Goal: Transaction & Acquisition: Register for event/course

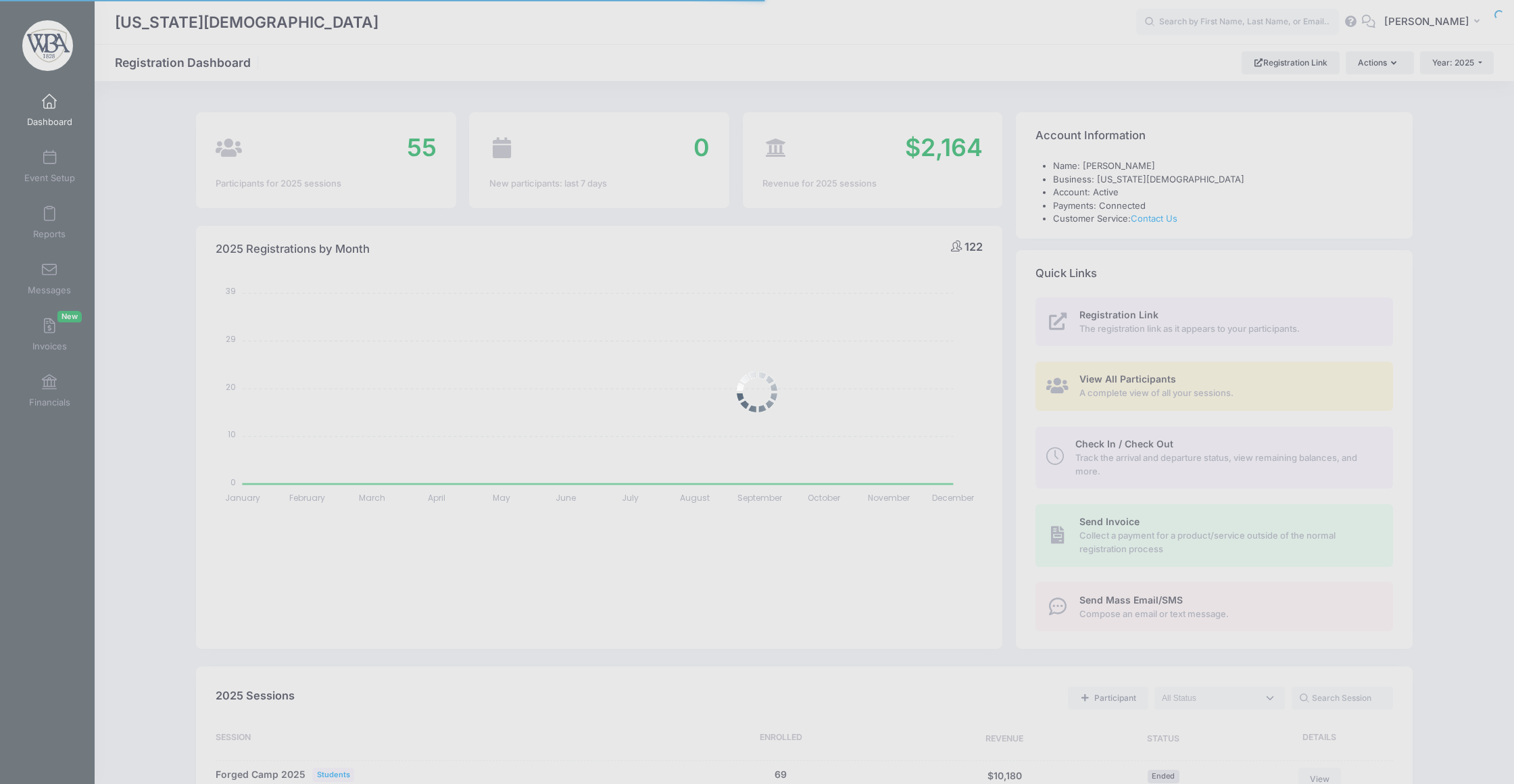
select select
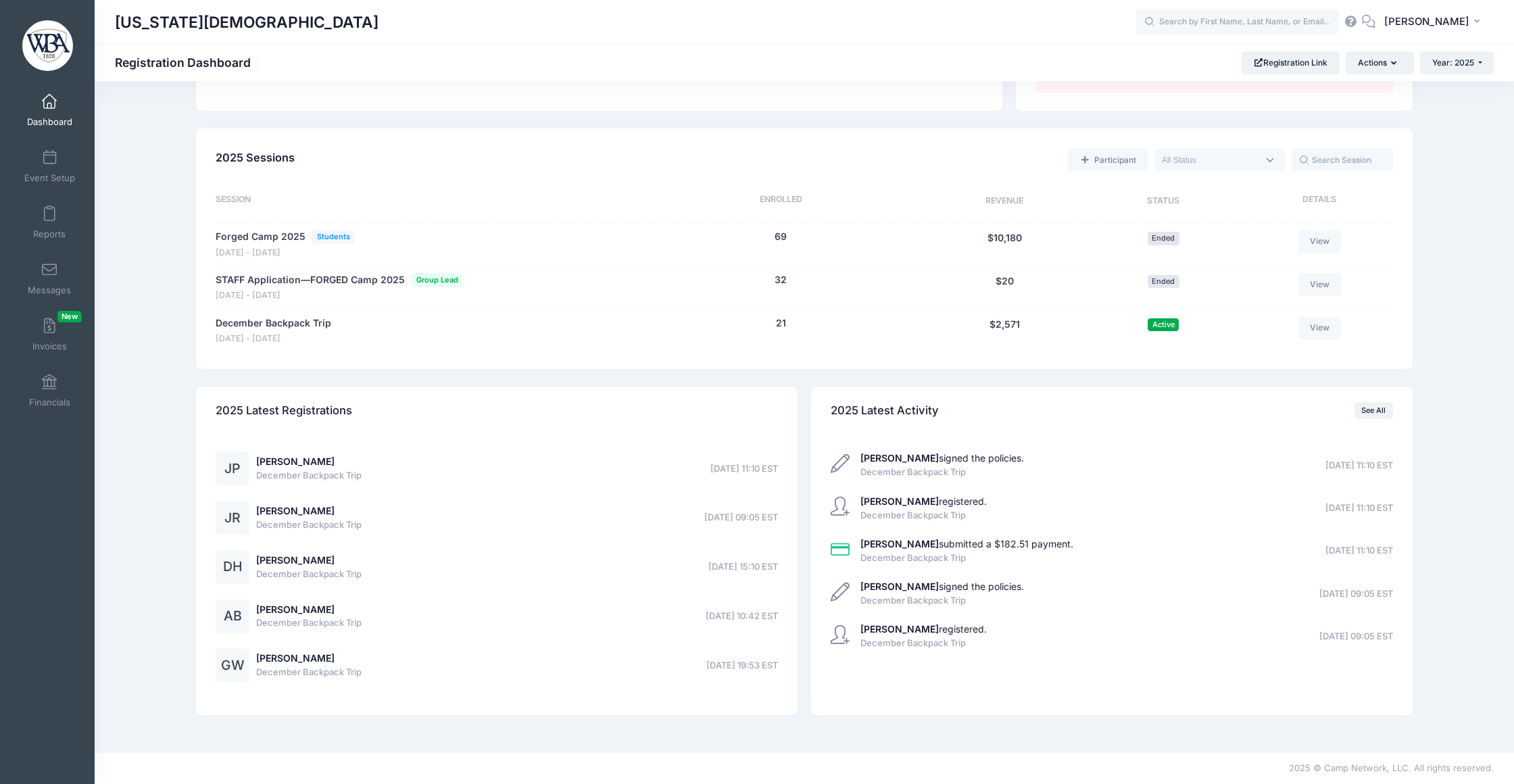
scroll to position [601, 0]
click at [313, 316] on link "December Backpack Trip" at bounding box center [273, 323] width 116 height 14
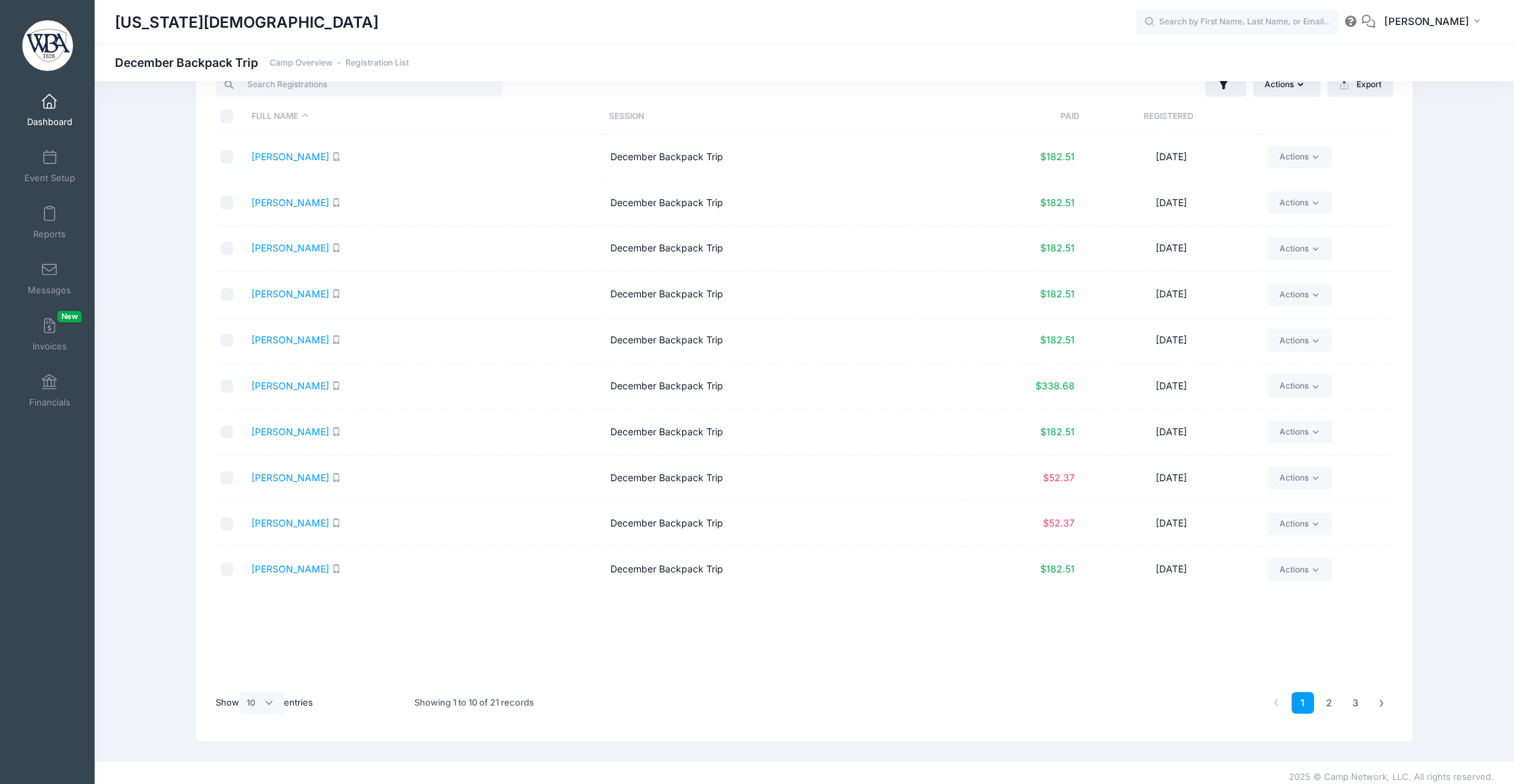
scroll to position [50, 0]
select select "50"
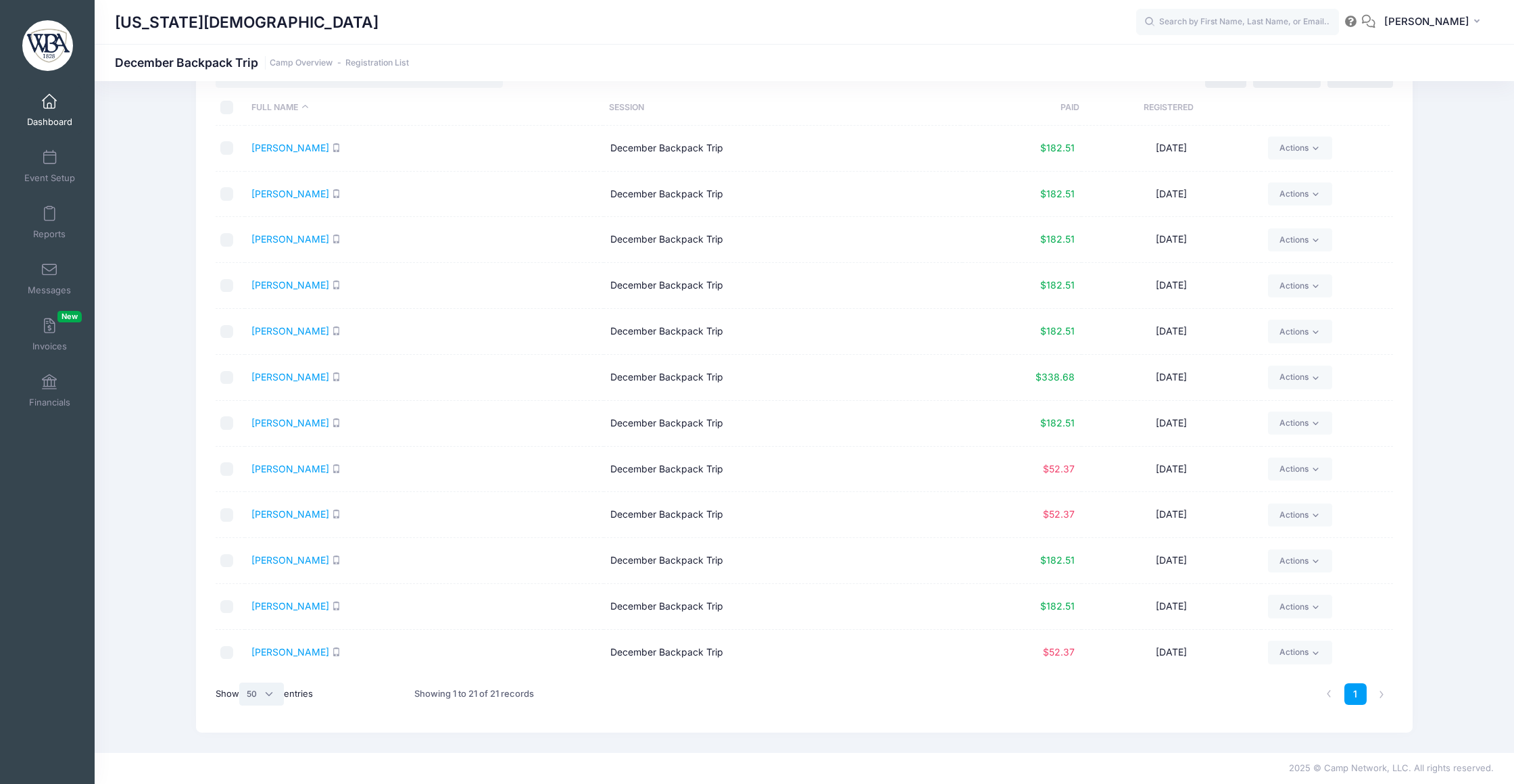
scroll to position [0, 0]
click at [50, 116] on link "Dashboard" at bounding box center [50, 110] width 64 height 48
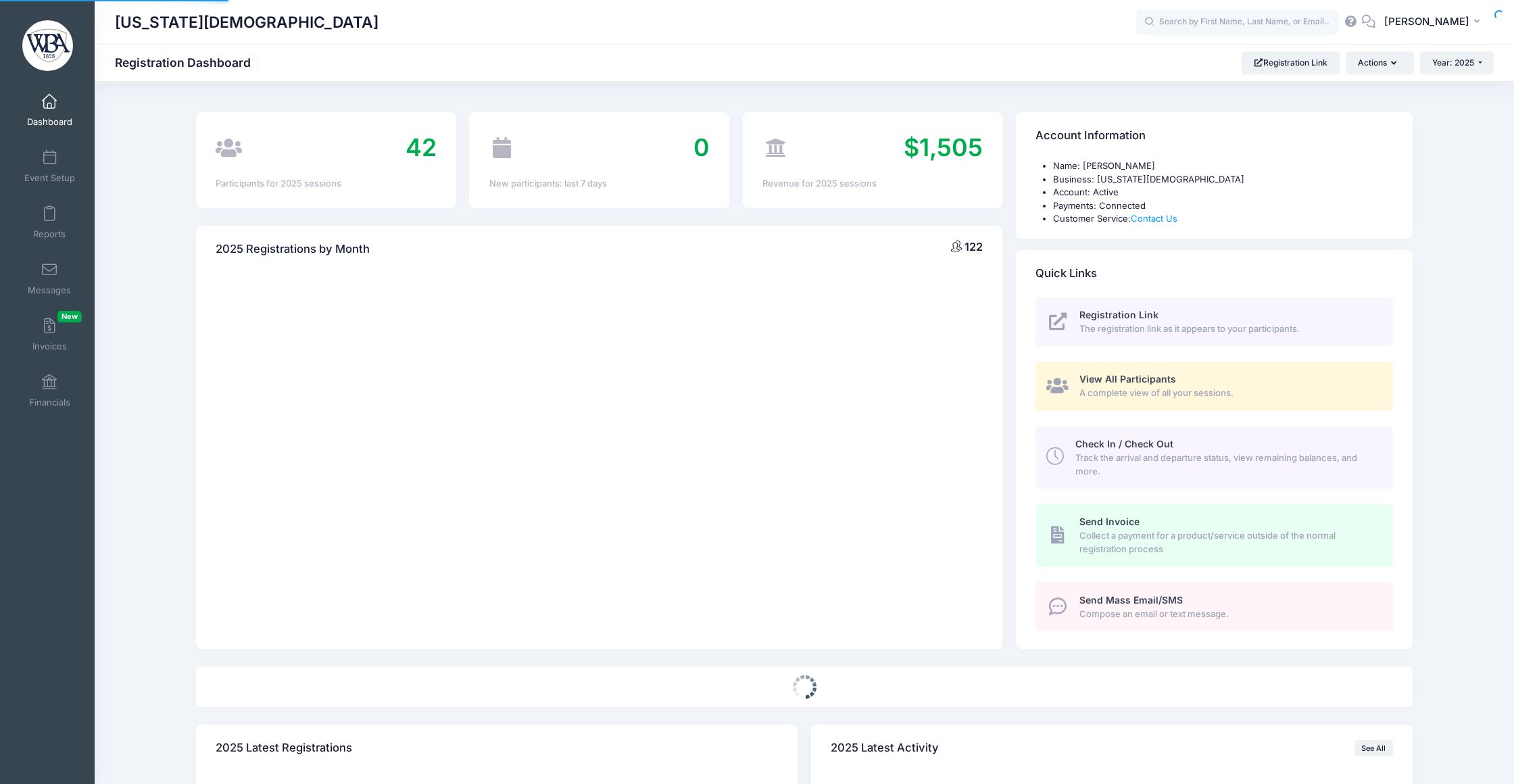
select select
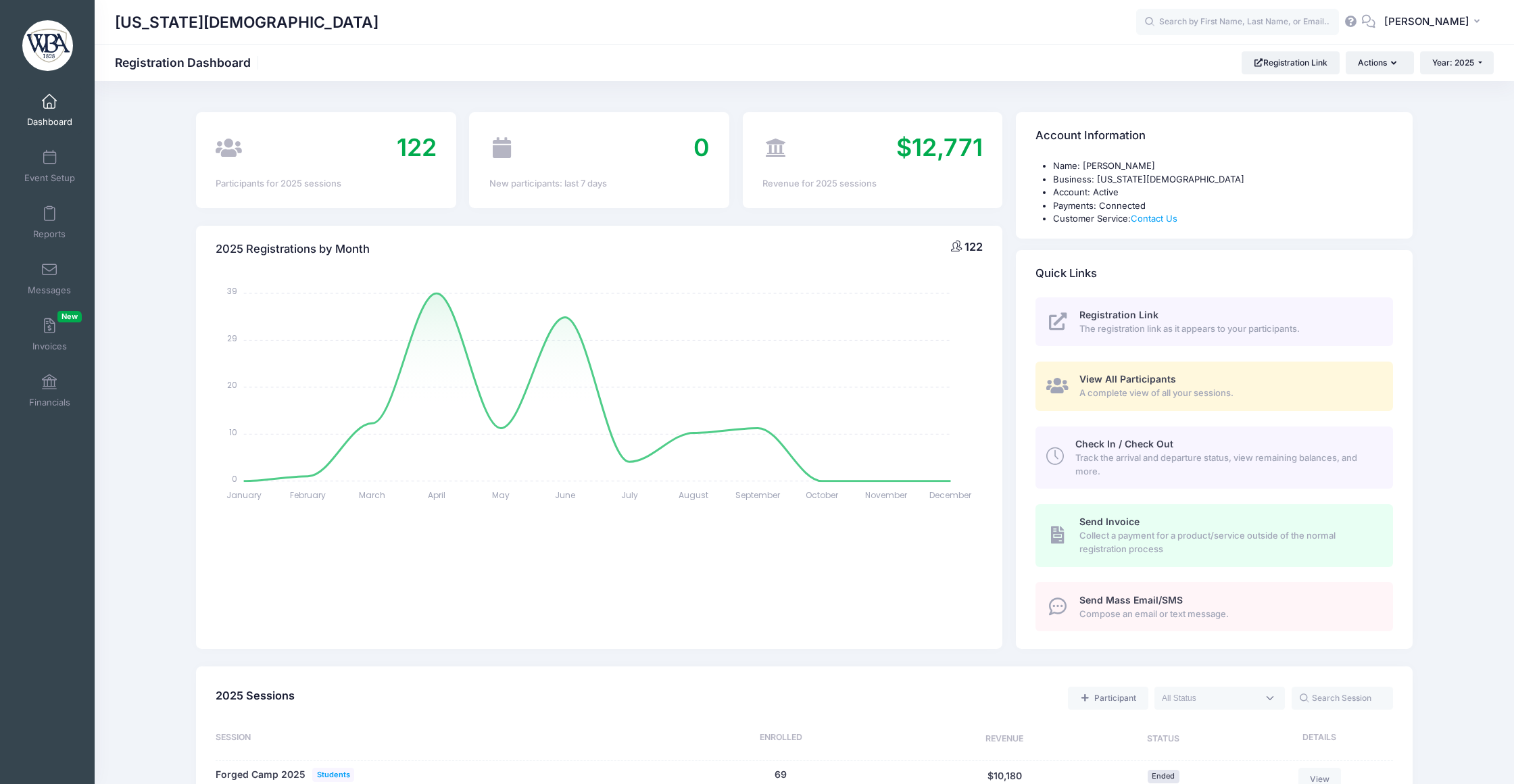
click at [1141, 320] on span "Registration Link" at bounding box center [1119, 315] width 79 height 12
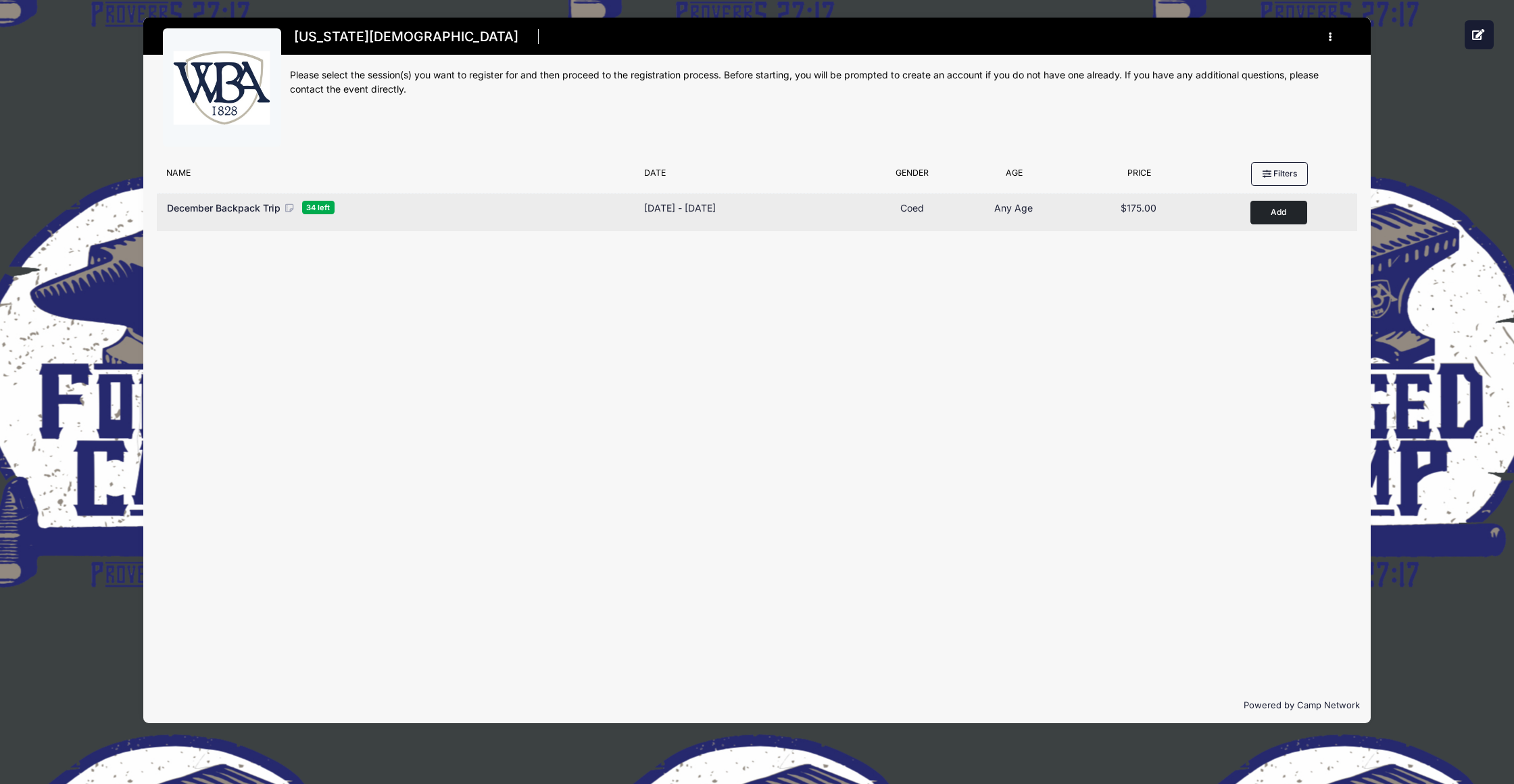
click at [1276, 217] on button "Add to Cart" at bounding box center [1279, 213] width 57 height 24
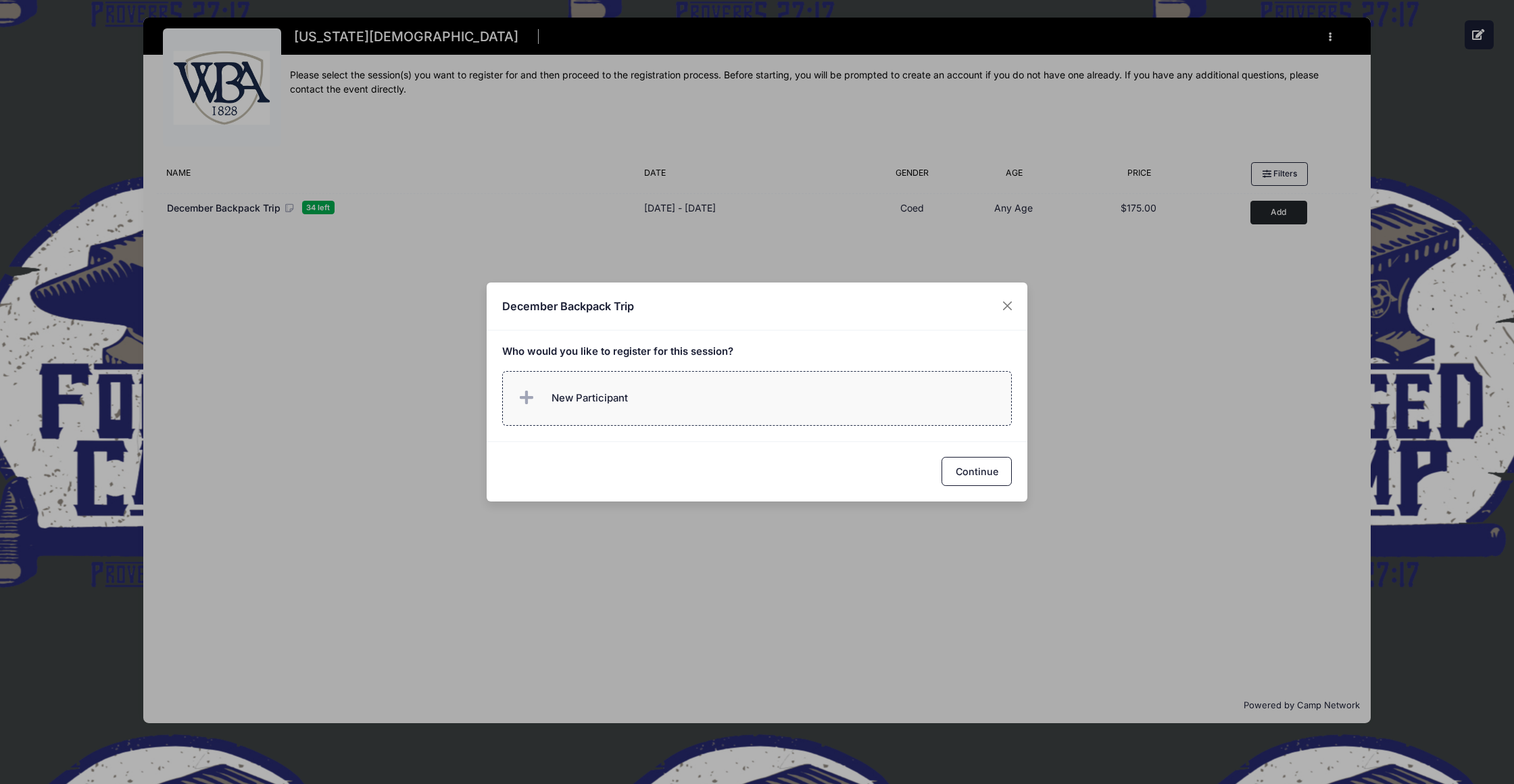
click at [742, 411] on label "New Participant" at bounding box center [757, 399] width 511 height 55
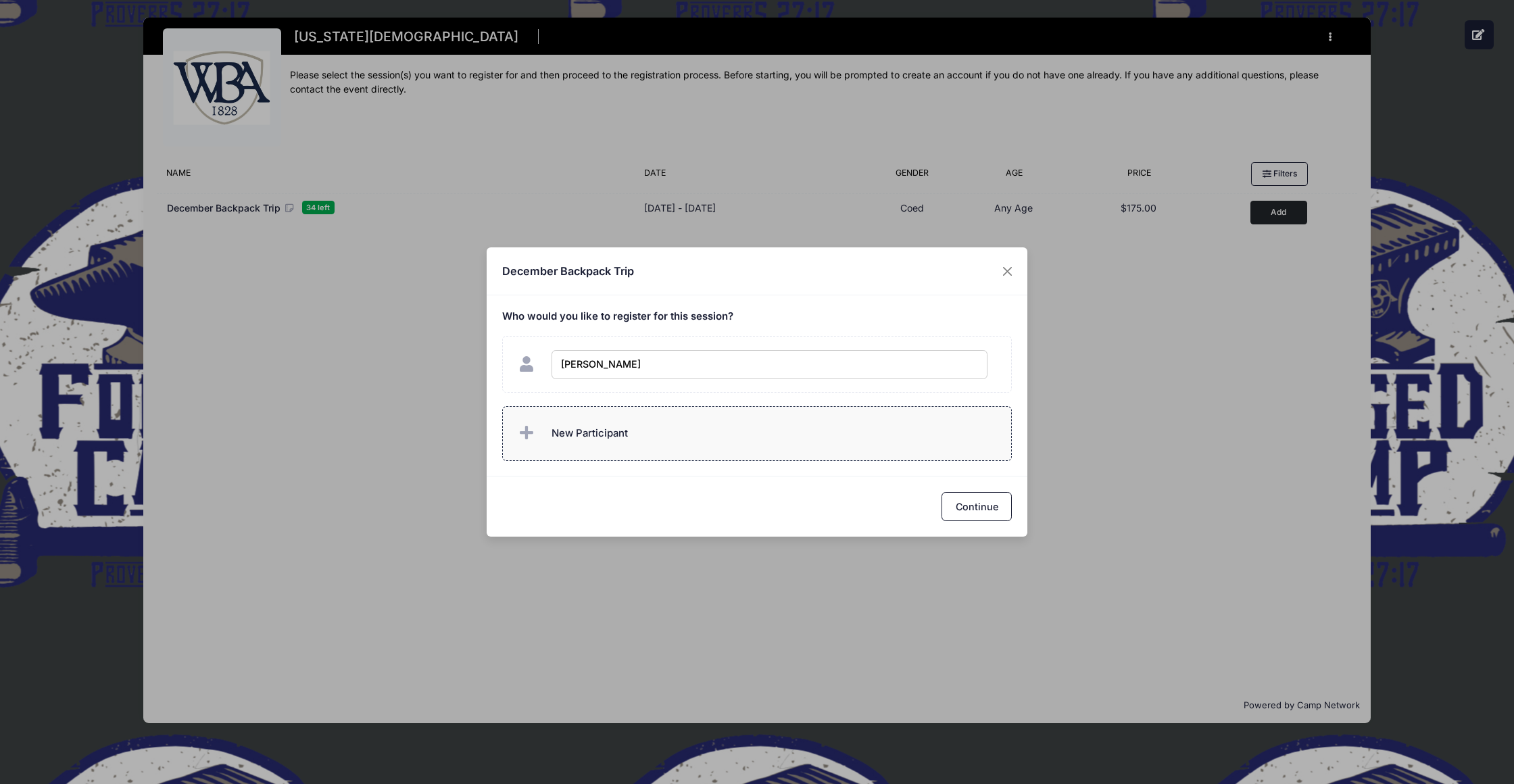
type input "Sue Anne Hopkins"
checkbox input "true"
click at [987, 518] on button "Continue" at bounding box center [977, 507] width 71 height 29
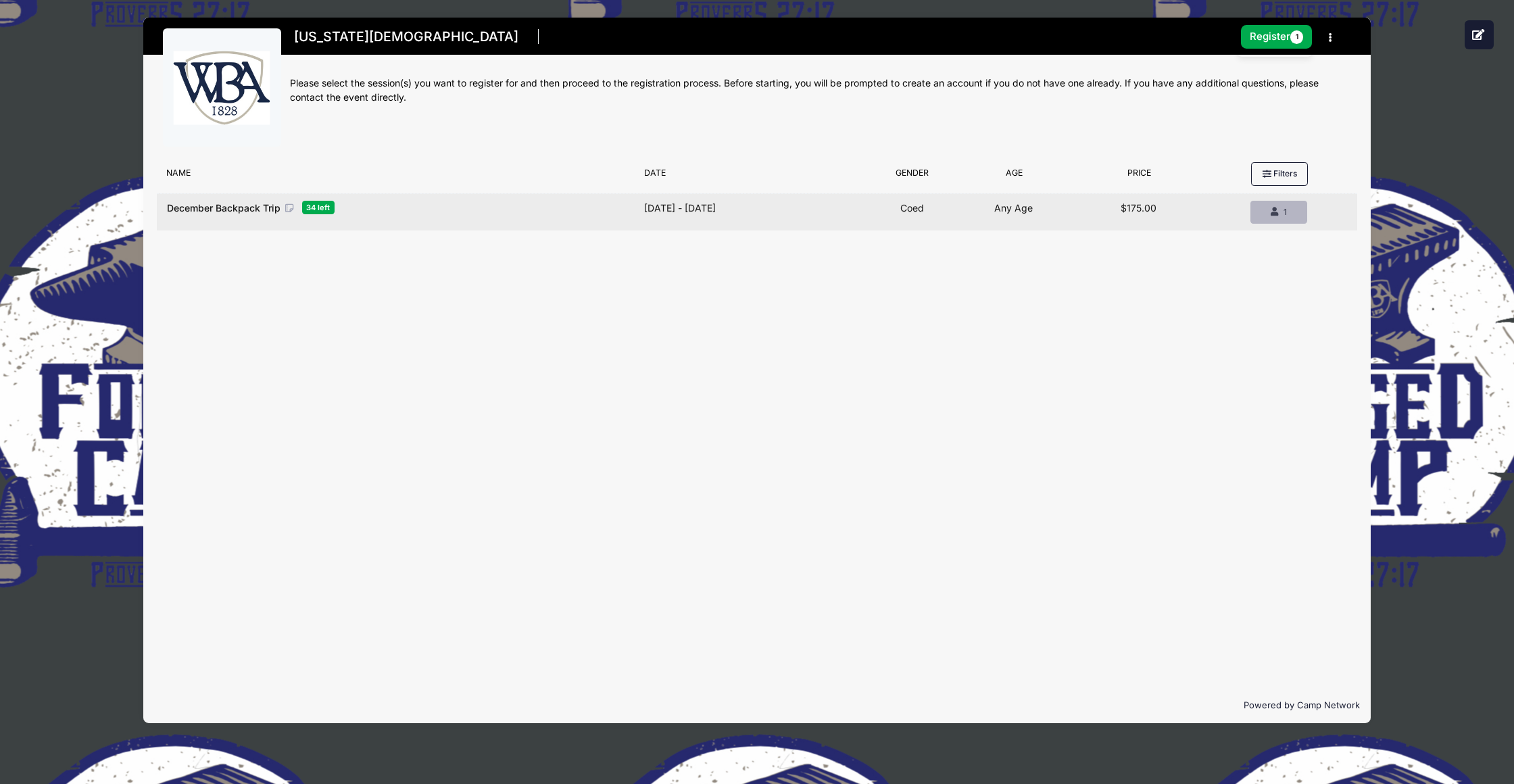
click at [1279, 218] on div "1" at bounding box center [1278, 212] width 34 height 12
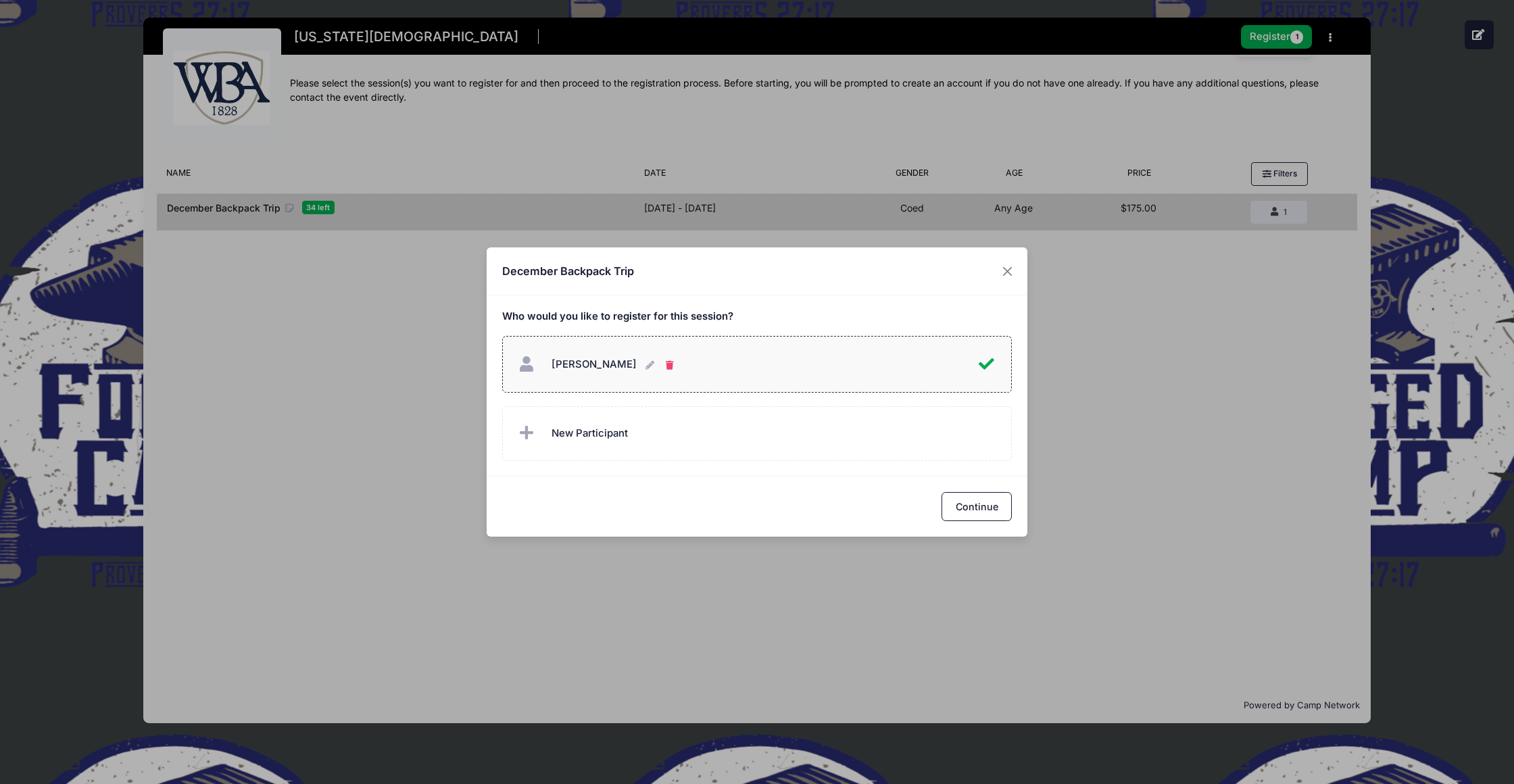
click at [675, 366] on icon "button" at bounding box center [671, 366] width 11 height 0
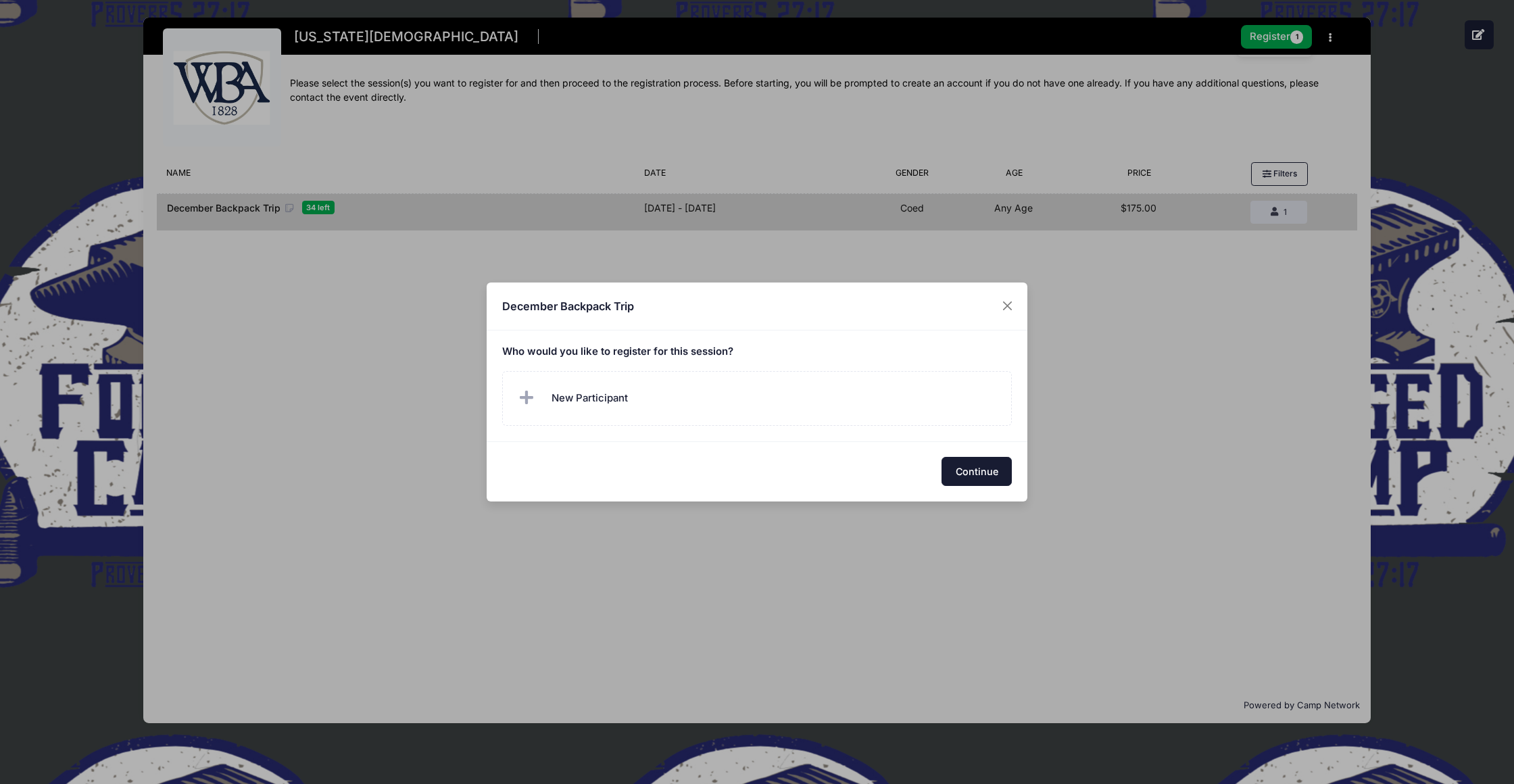
click at [993, 479] on button "Continue" at bounding box center [977, 471] width 71 height 29
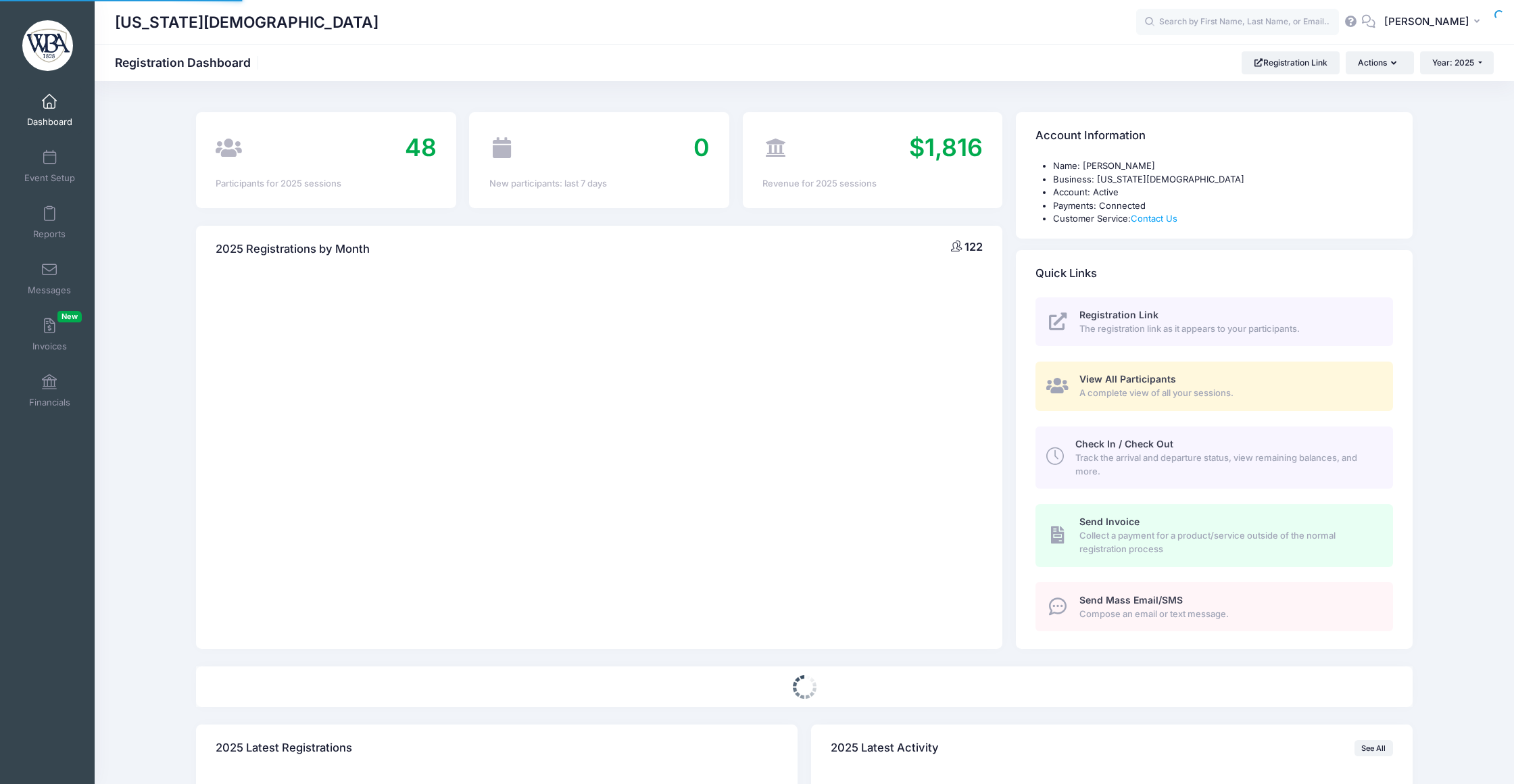
select select
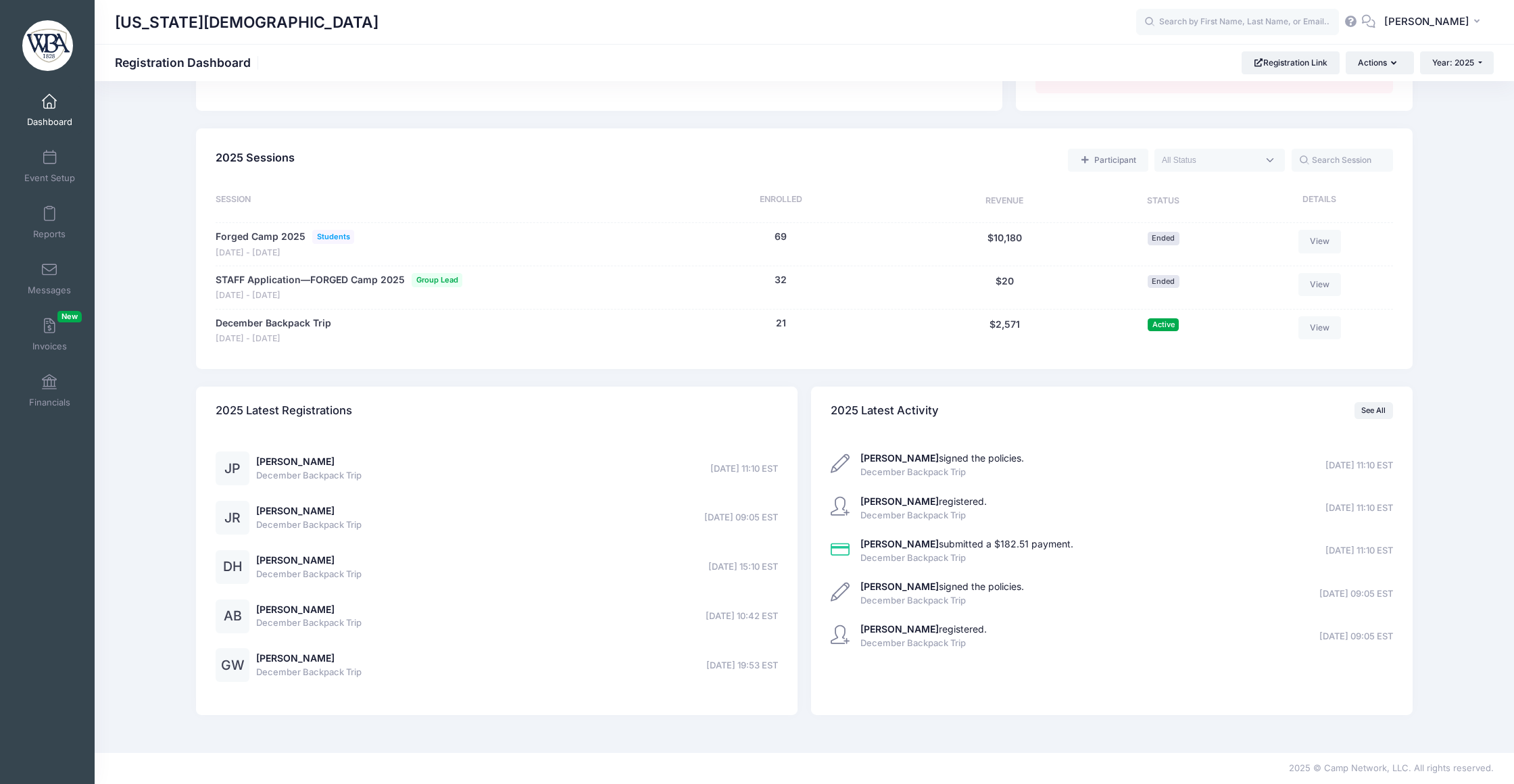
scroll to position [601, 0]
click at [321, 316] on link "December Backpack Trip" at bounding box center [273, 323] width 116 height 14
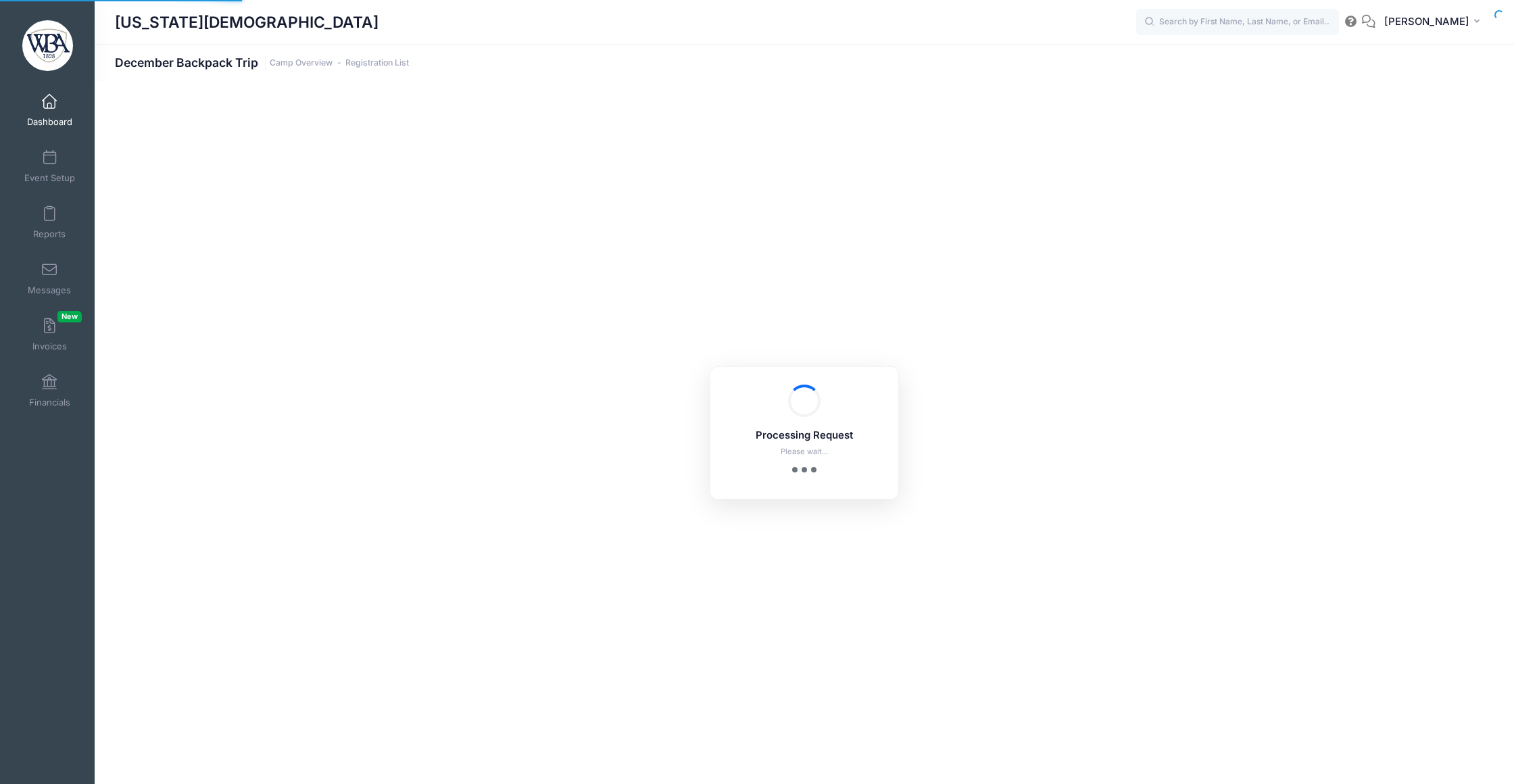
select select "10"
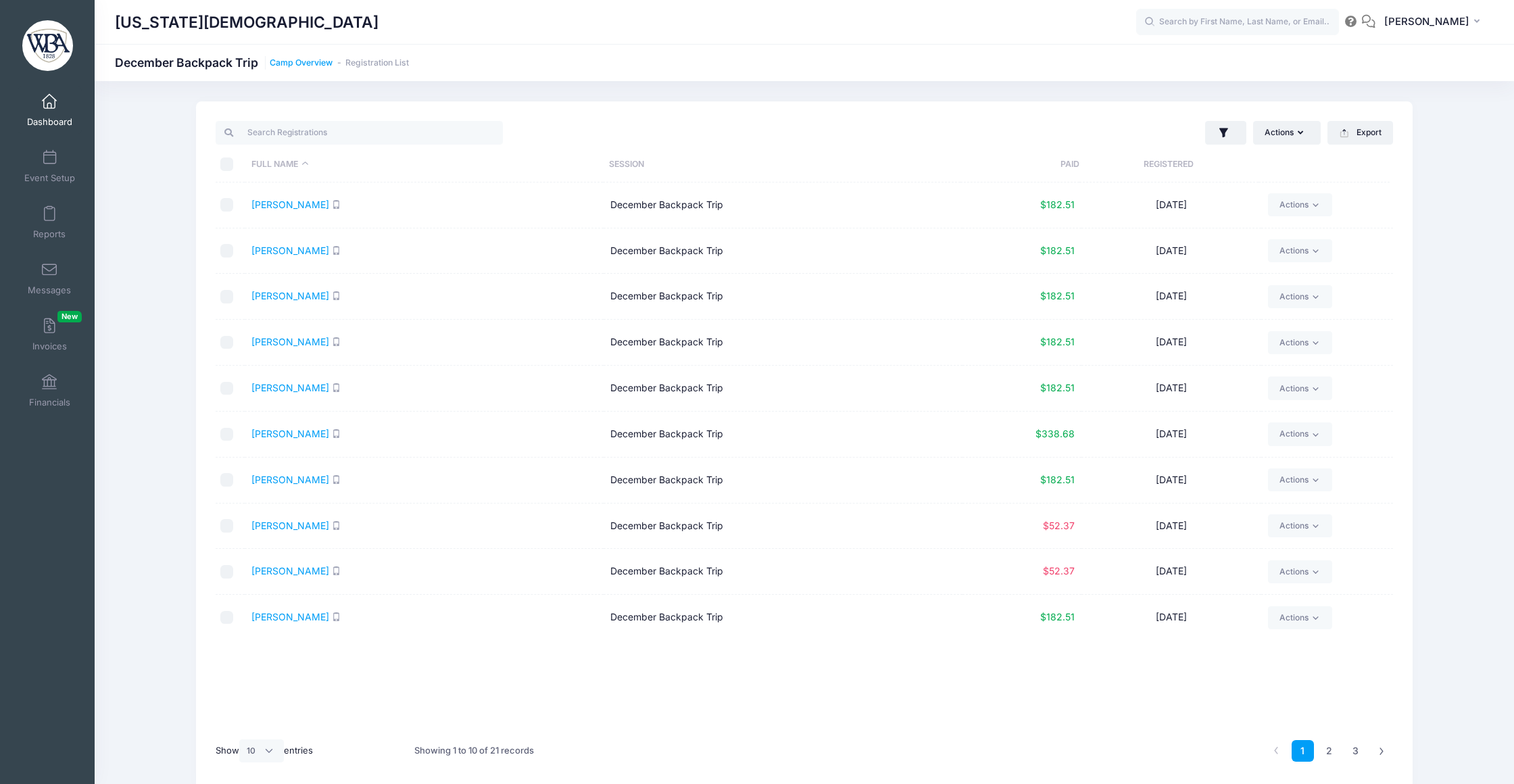
click at [321, 64] on link "Camp Overview" at bounding box center [301, 62] width 63 height 10
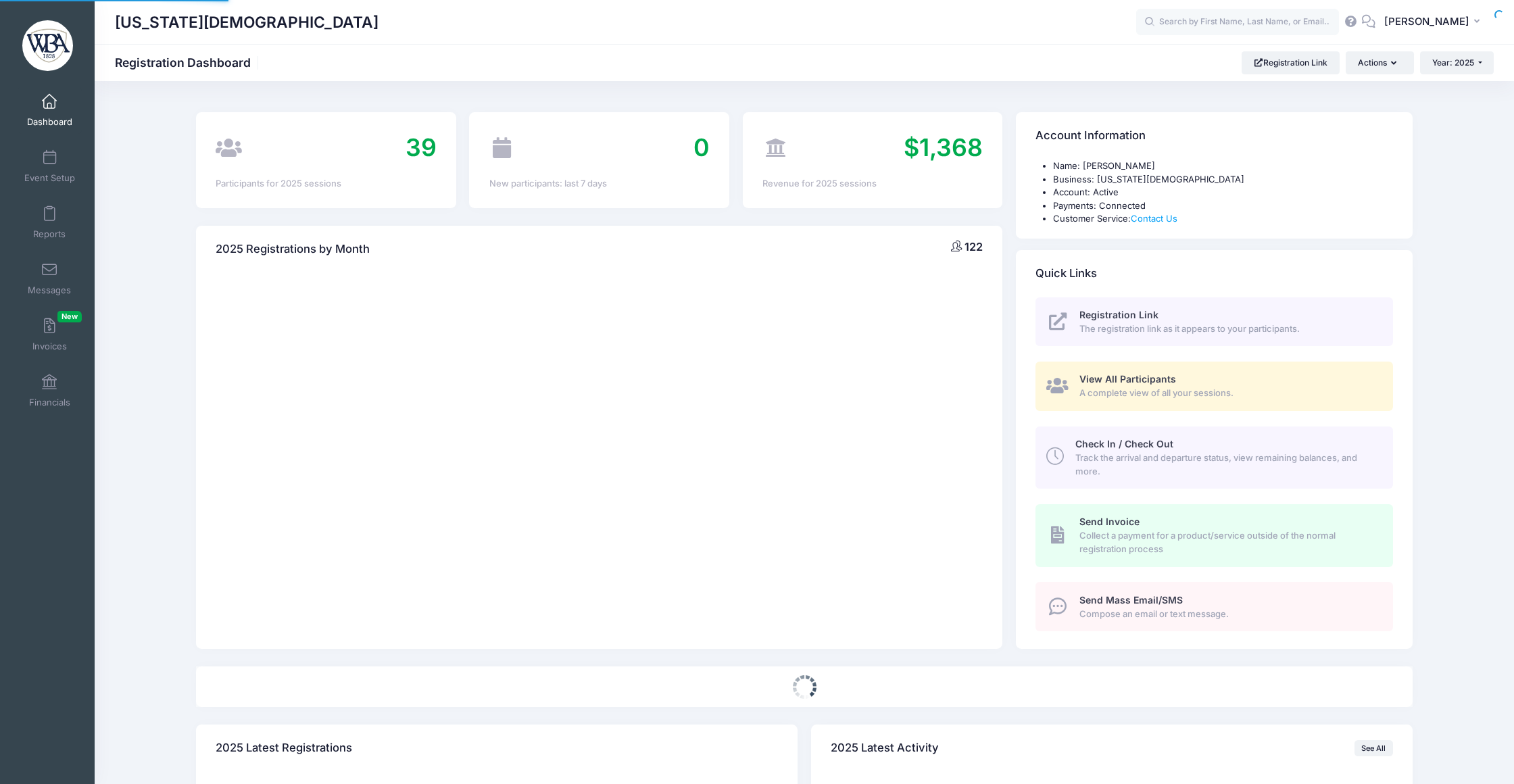
select select
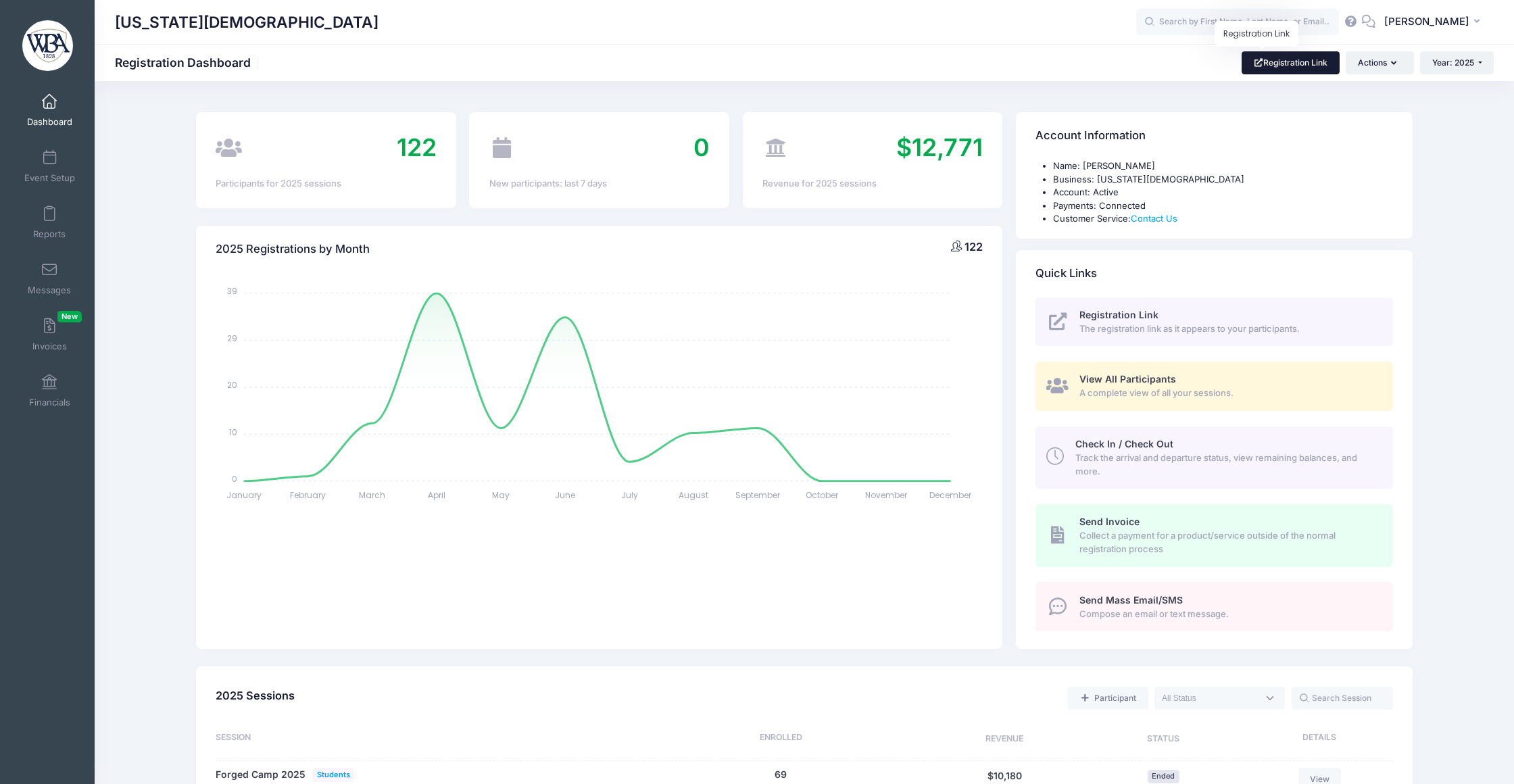
click at [1267, 67] on link "Registration Link" at bounding box center [1290, 62] width 98 height 23
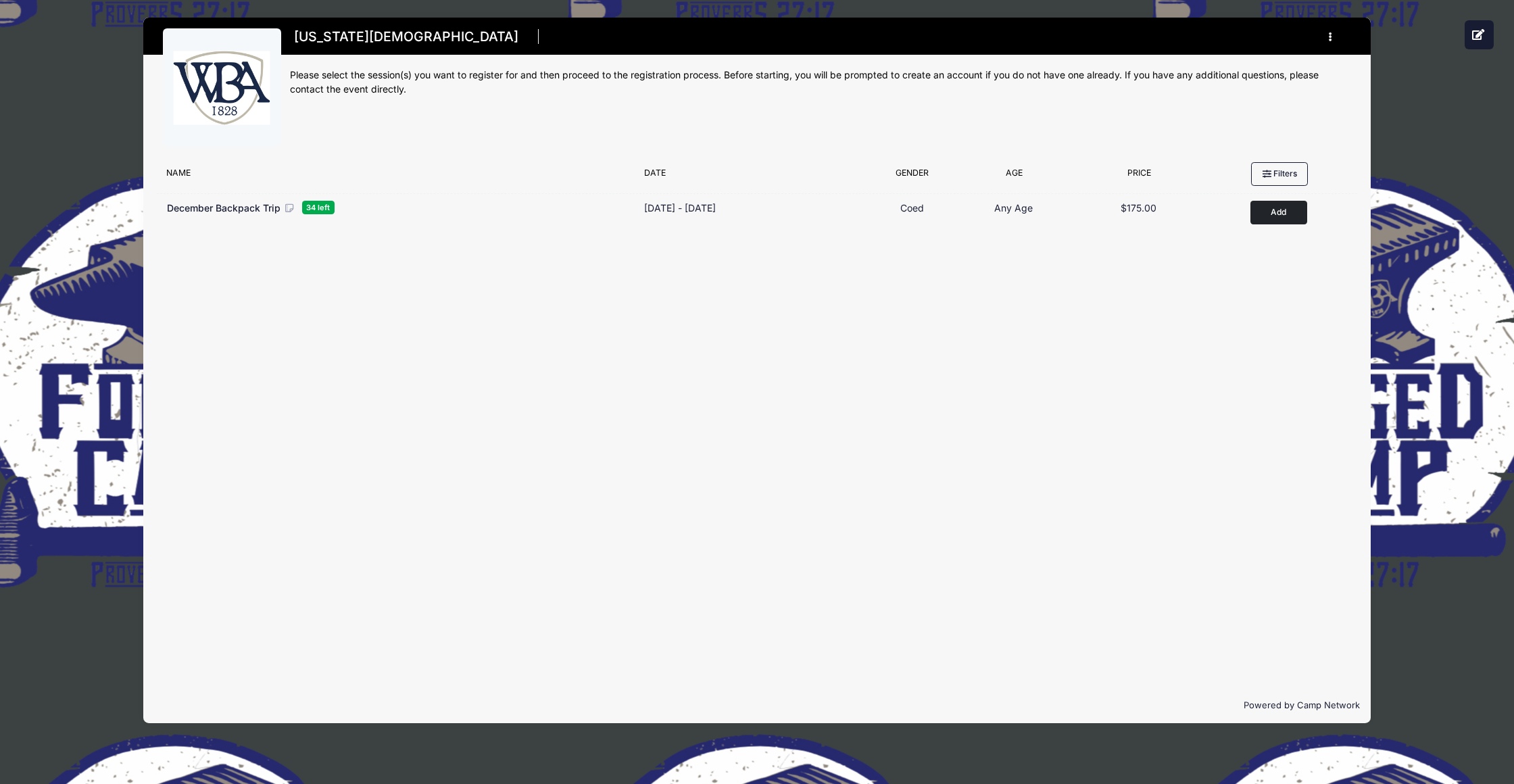
click at [1332, 41] on button "button" at bounding box center [1333, 37] width 37 height 24
click at [1255, 130] on link "My Registrations" at bounding box center [1265, 125] width 156 height 26
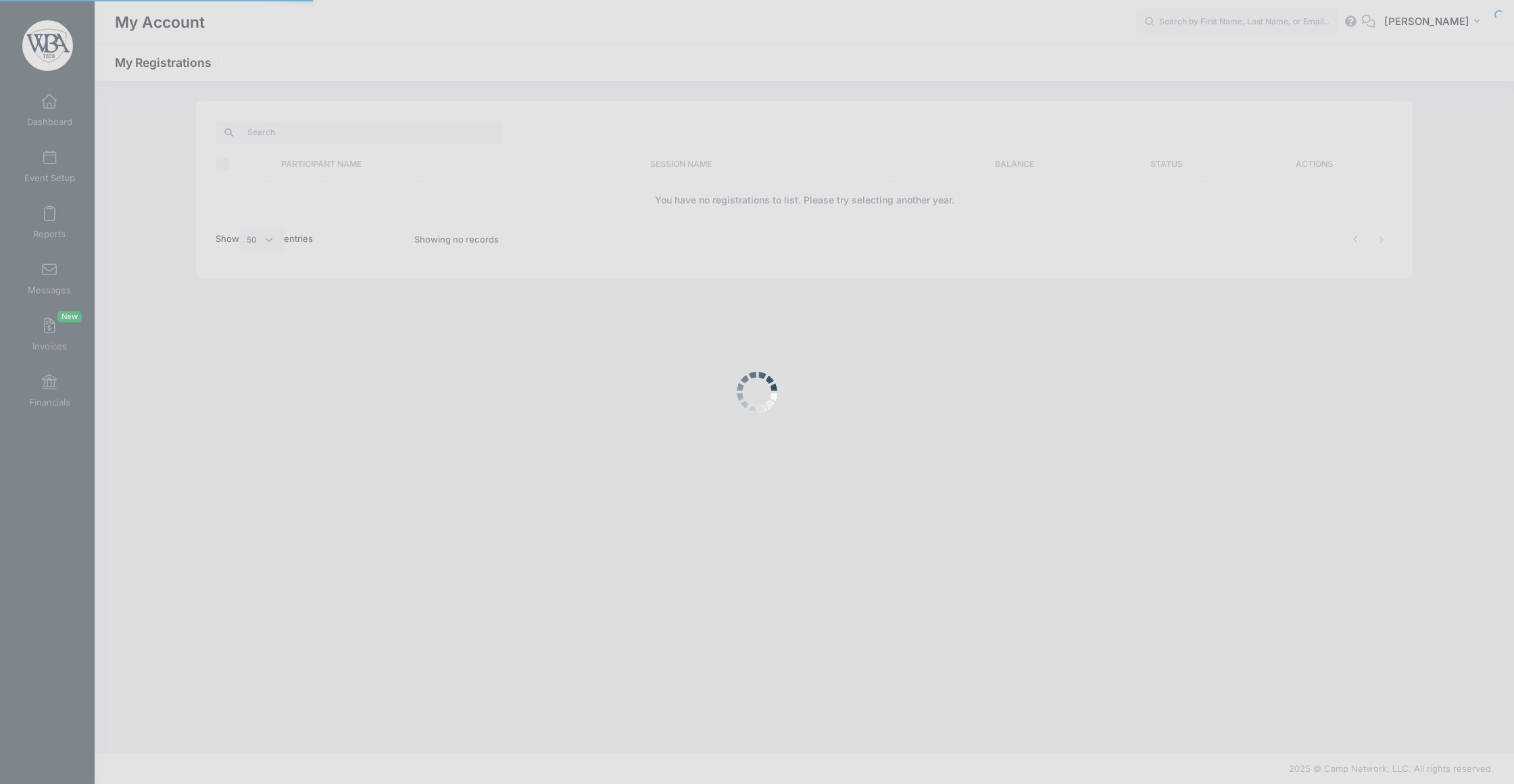
select select "50"
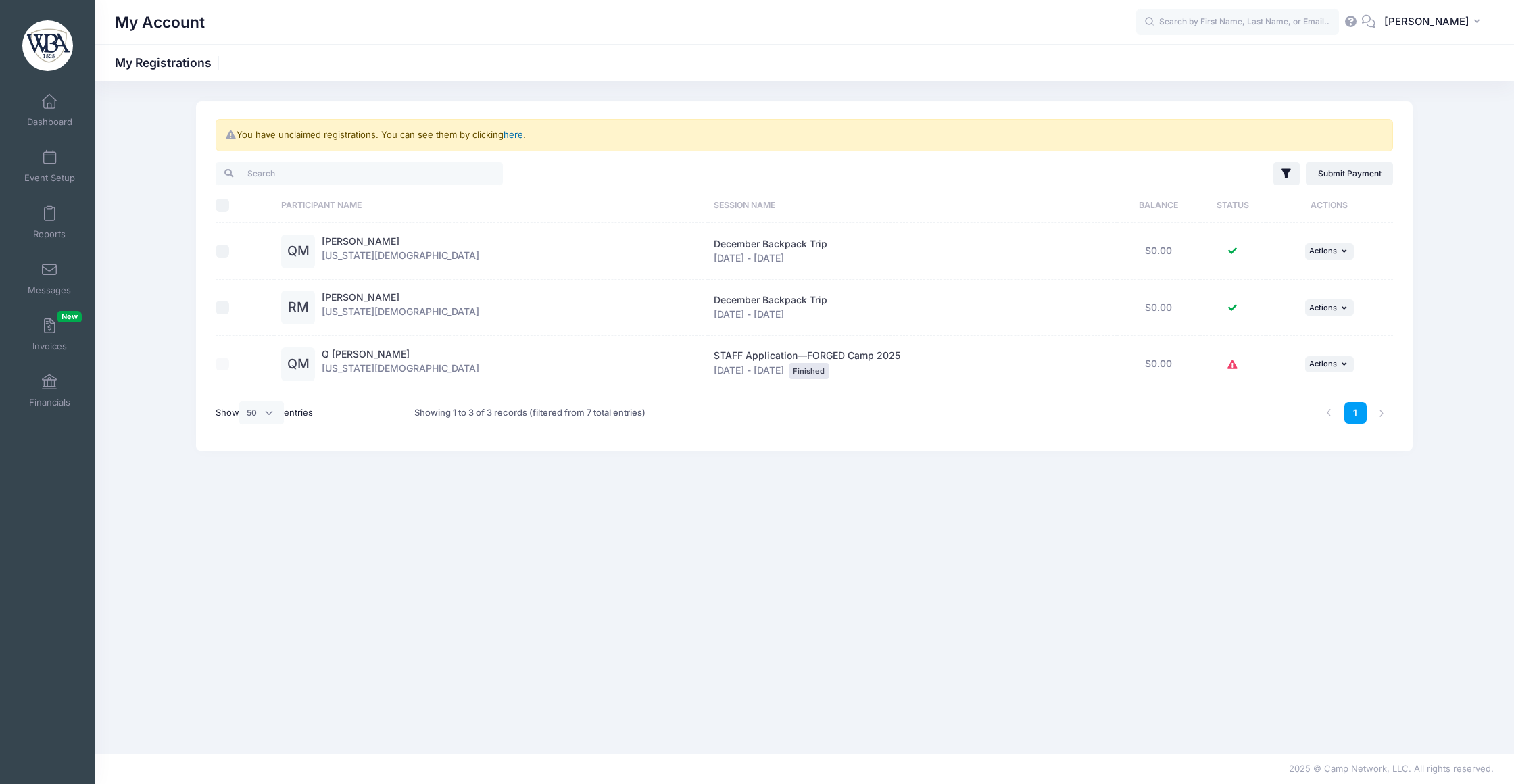
click at [524, 138] on link "here" at bounding box center [513, 135] width 19 height 11
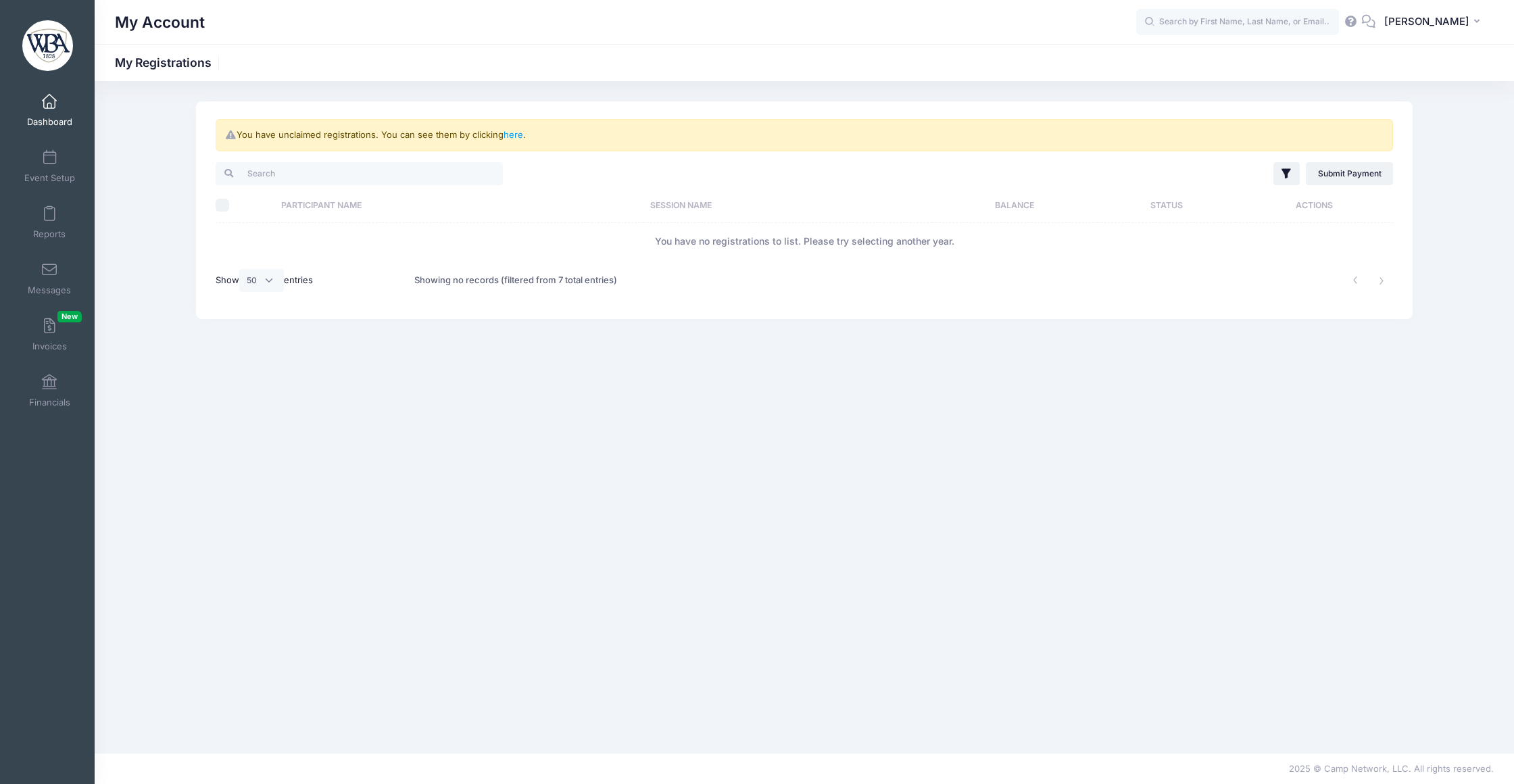
click at [59, 112] on link "Dashboard" at bounding box center [50, 110] width 64 height 48
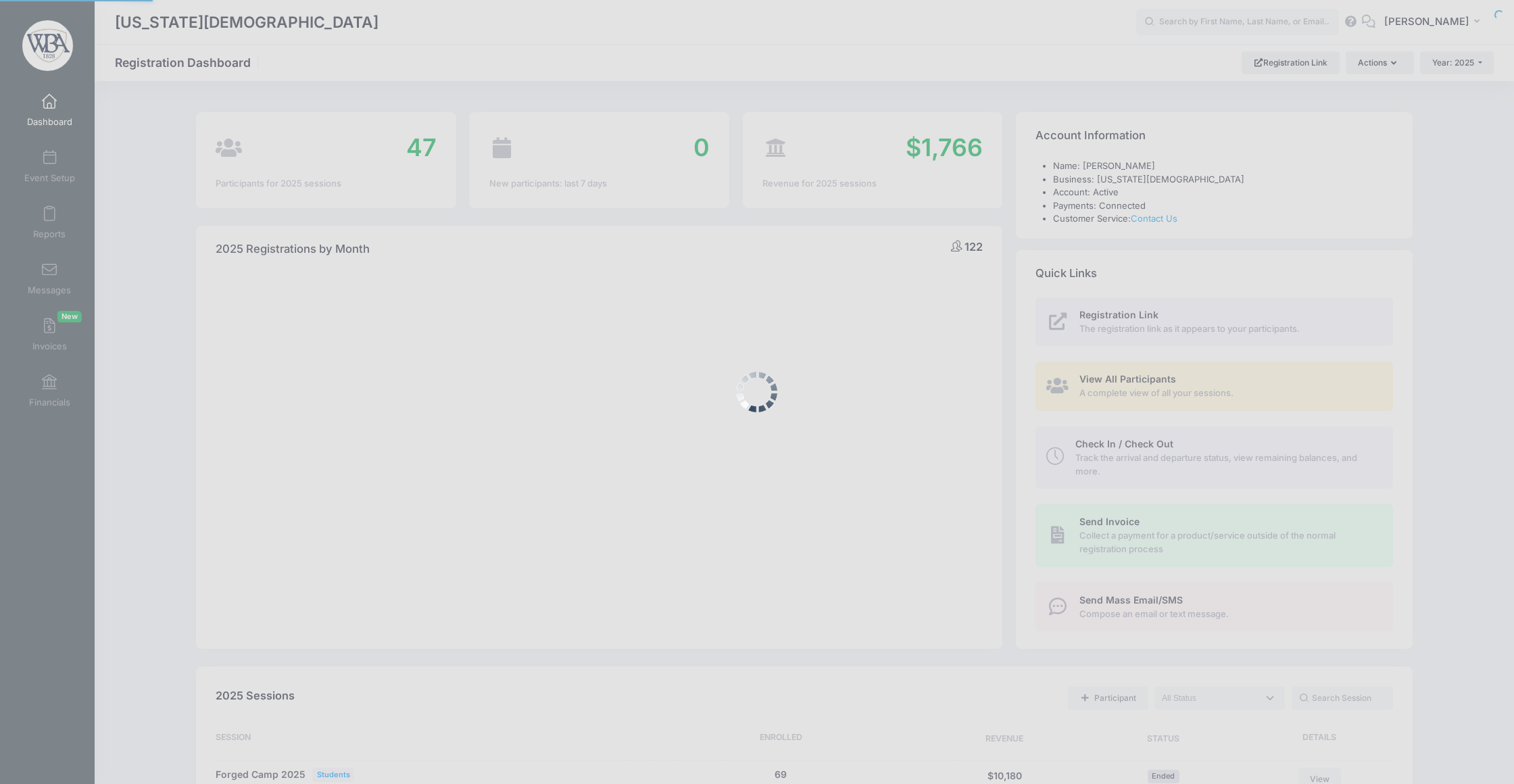
select select
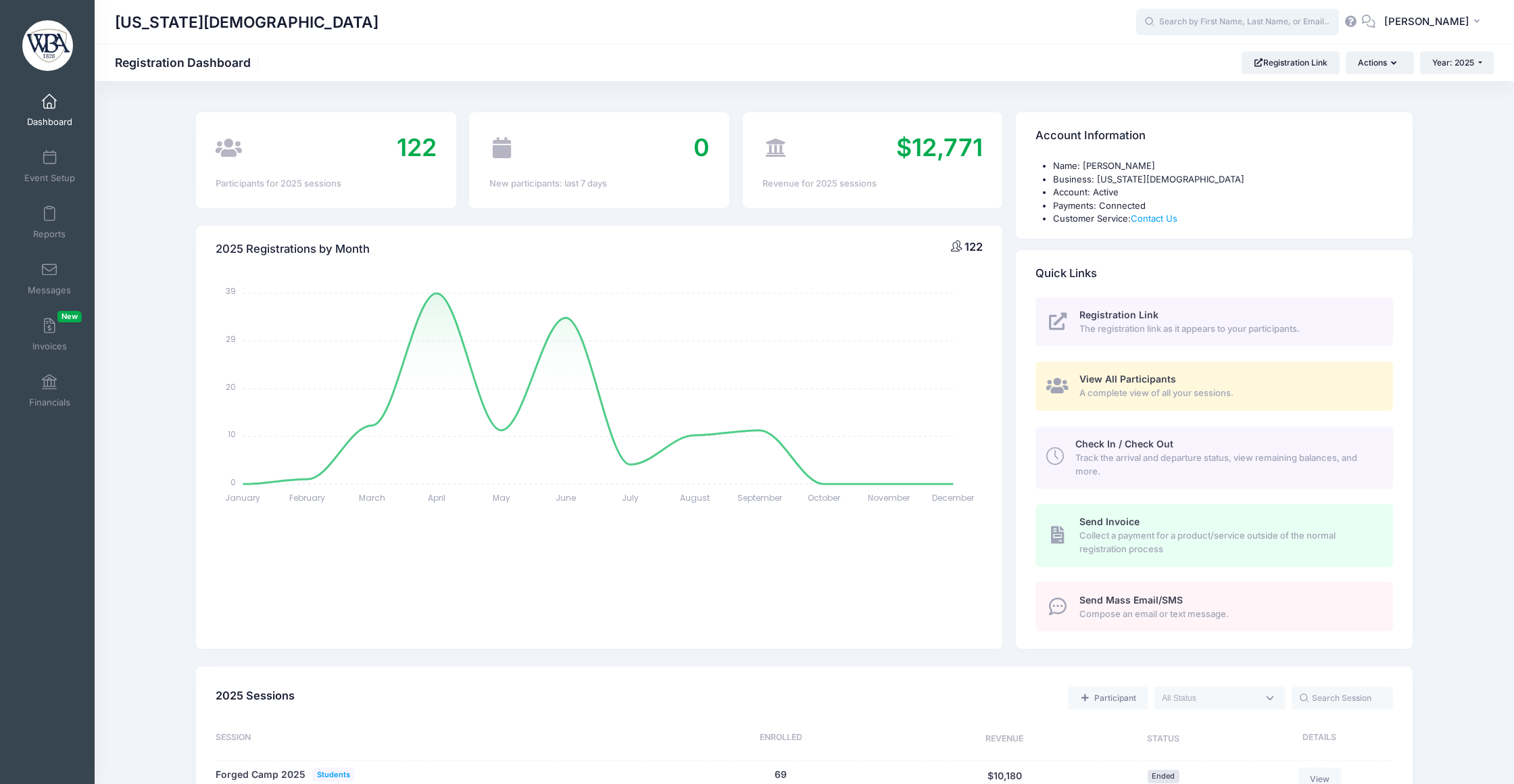
click at [1258, 23] on input "text" at bounding box center [1237, 22] width 203 height 27
type input "h"
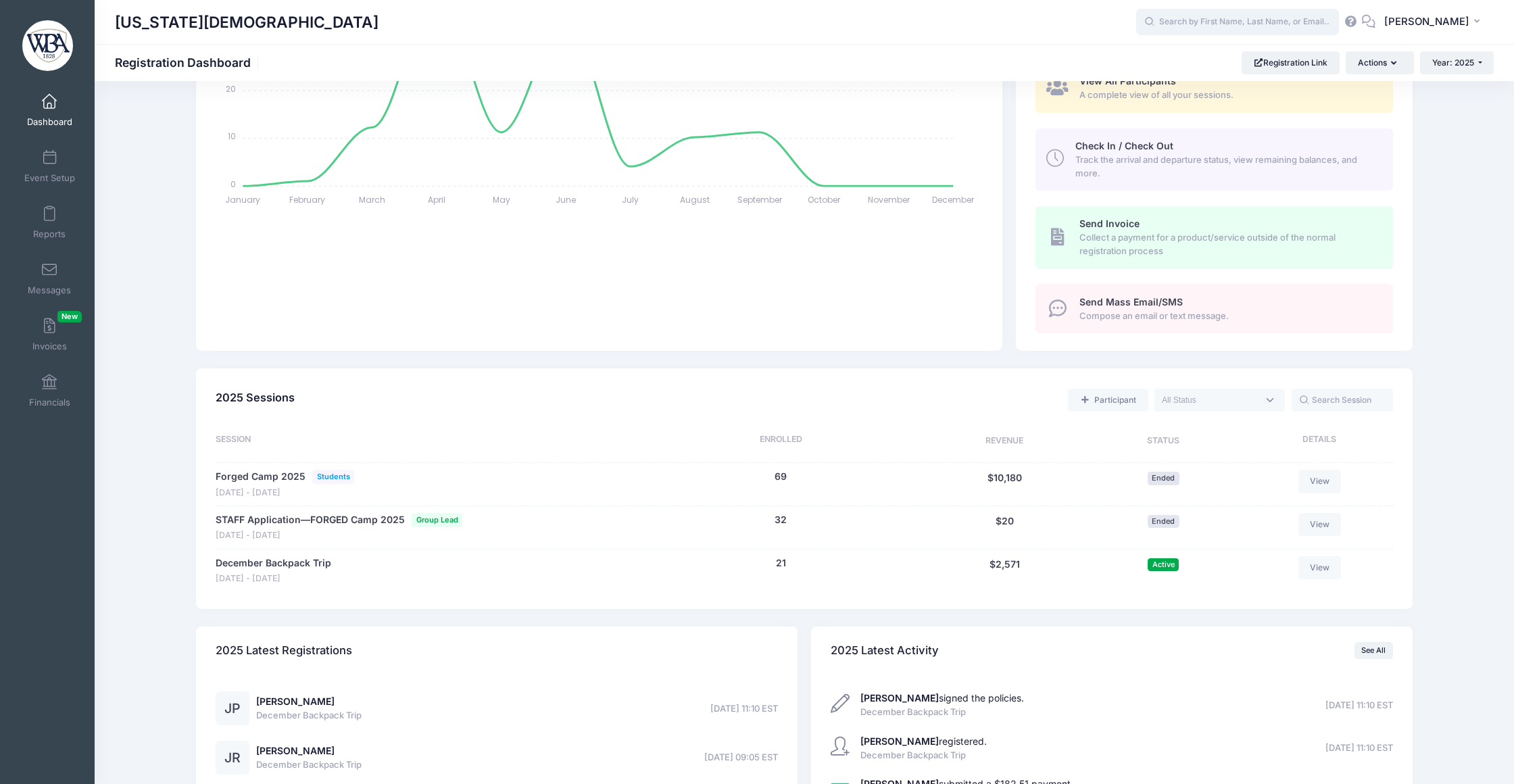
scroll to position [301, 0]
click at [1306, 577] on link "View" at bounding box center [1320, 565] width 43 height 23
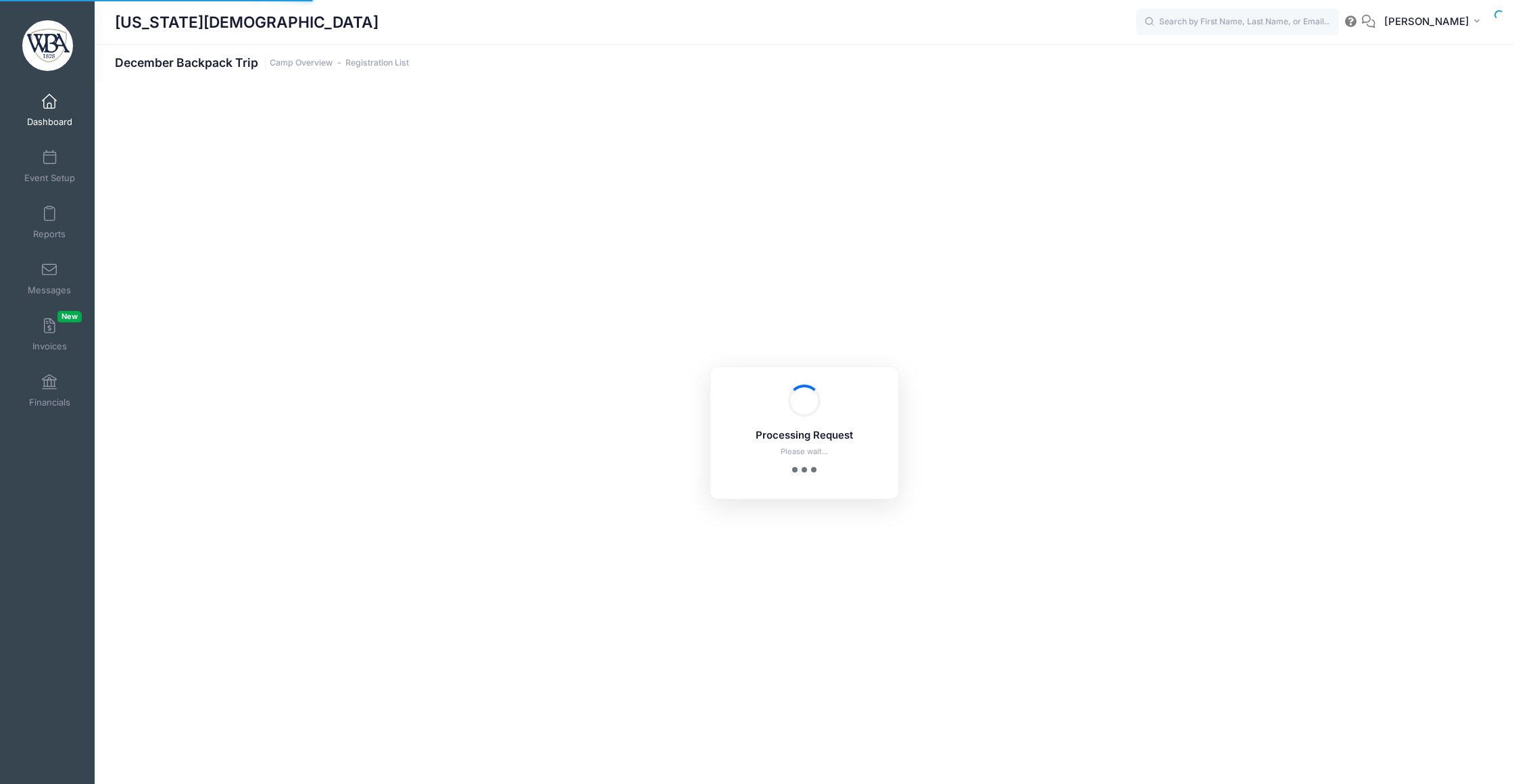
select select "10"
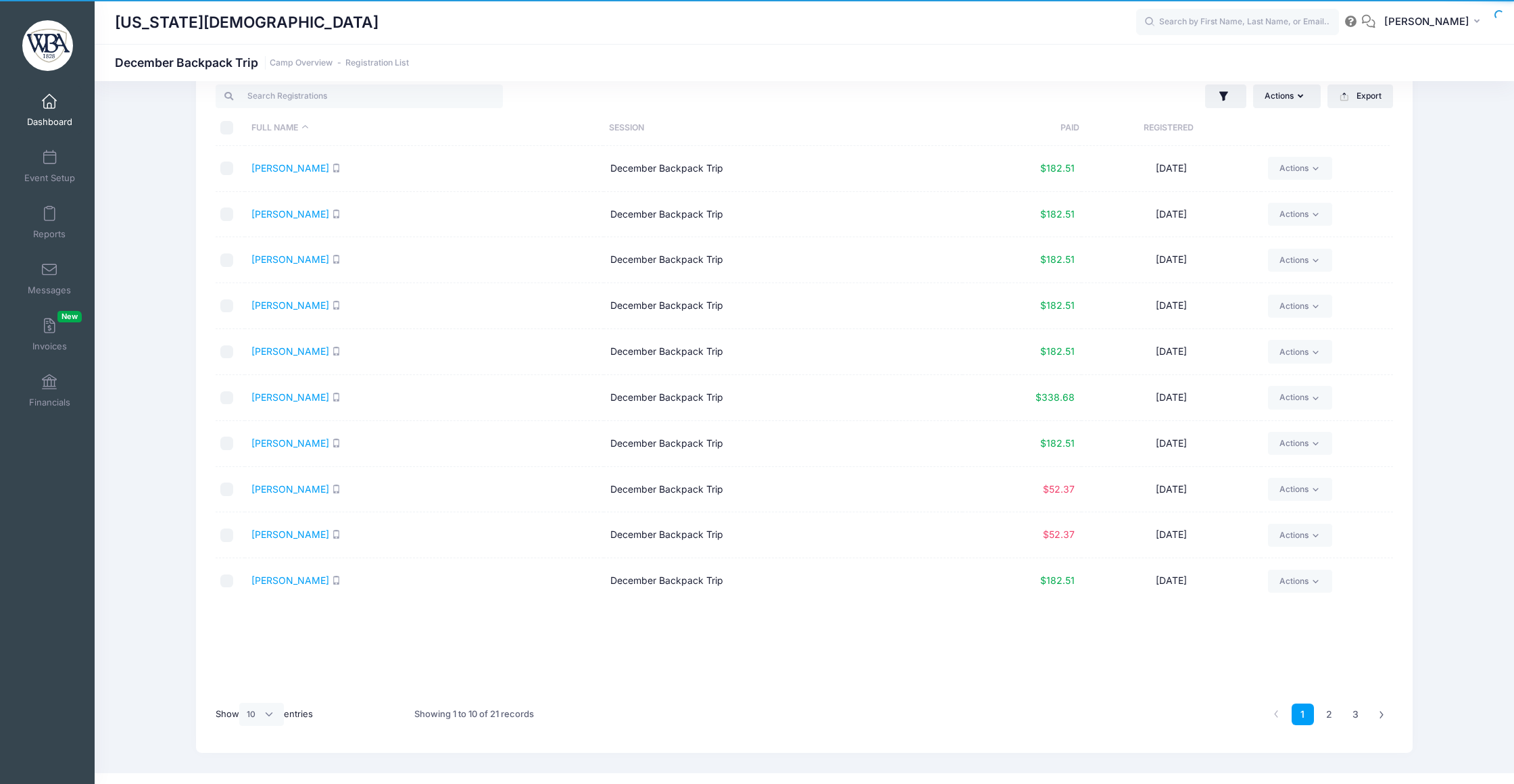
scroll to position [38, 0]
